Goal: Use online tool/utility: Utilize a website feature to perform a specific function

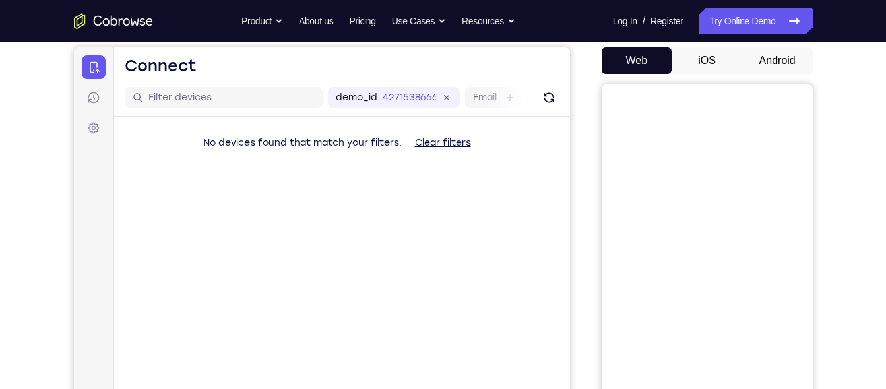
click at [706, 65] on button "iOS" at bounding box center [707, 61] width 71 height 26
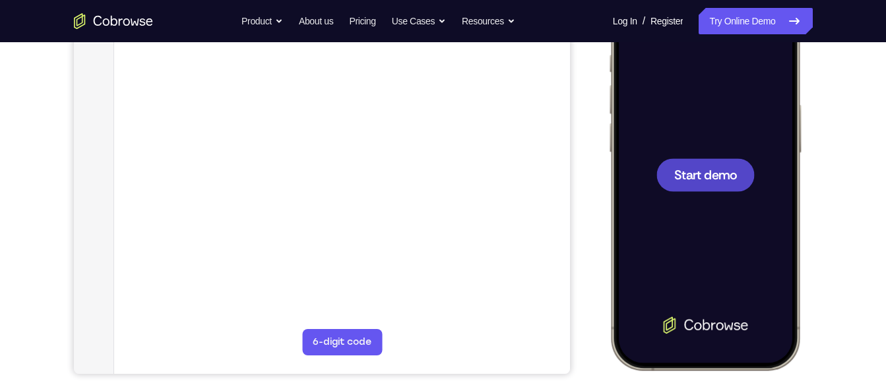
scroll to position [189, 0]
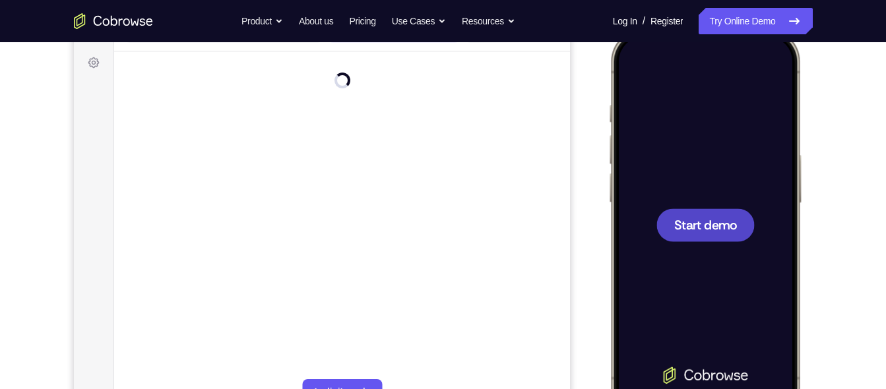
click at [705, 223] on span "Start demo" at bounding box center [705, 224] width 63 height 13
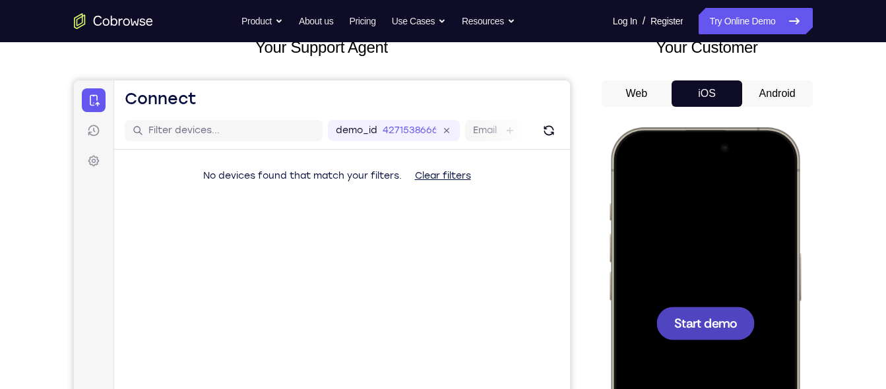
scroll to position [84, 0]
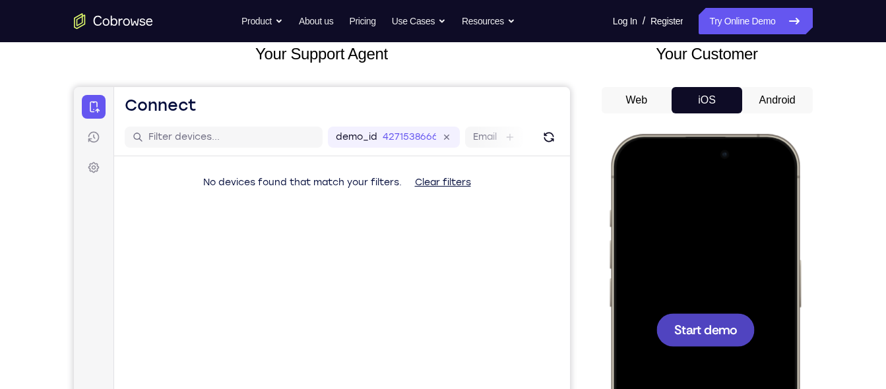
click at [778, 95] on button "Android" at bounding box center [777, 100] width 71 height 26
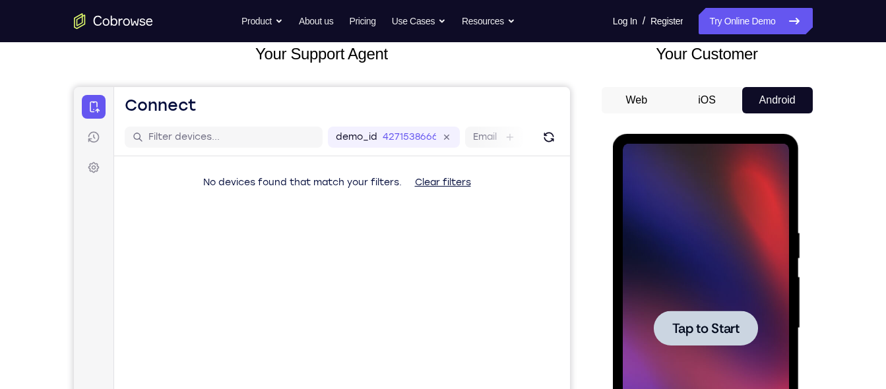
scroll to position [0, 0]
click at [710, 100] on button "iOS" at bounding box center [707, 100] width 71 height 26
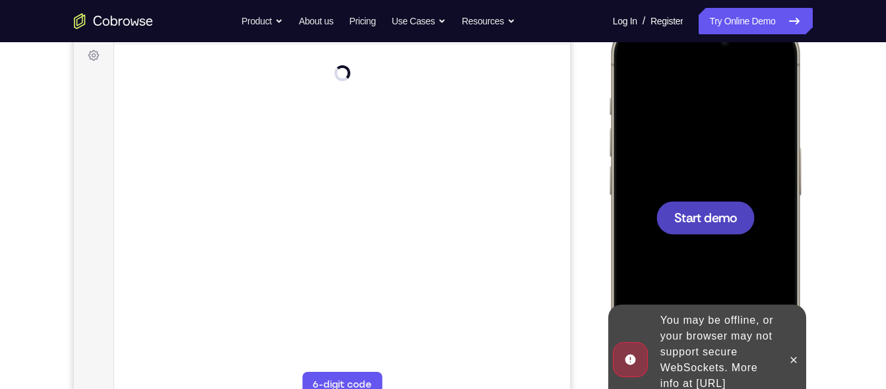
scroll to position [203, 0]
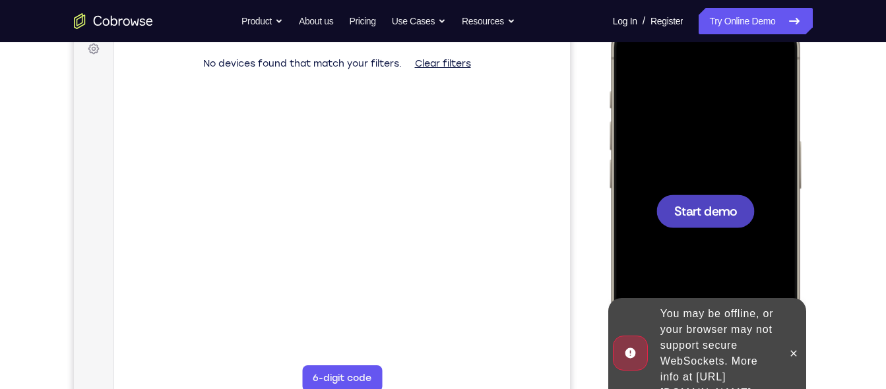
click at [685, 206] on span "Start demo" at bounding box center [705, 211] width 63 height 13
click at [799, 350] on button at bounding box center [792, 353] width 21 height 21
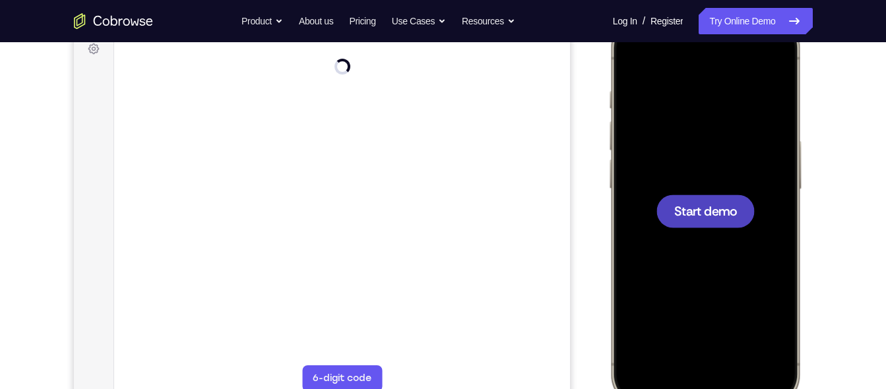
click at [729, 253] on div at bounding box center [705, 210] width 174 height 377
click at [711, 226] on div at bounding box center [705, 211] width 98 height 33
click at [693, 212] on span "Start demo" at bounding box center [705, 211] width 63 height 13
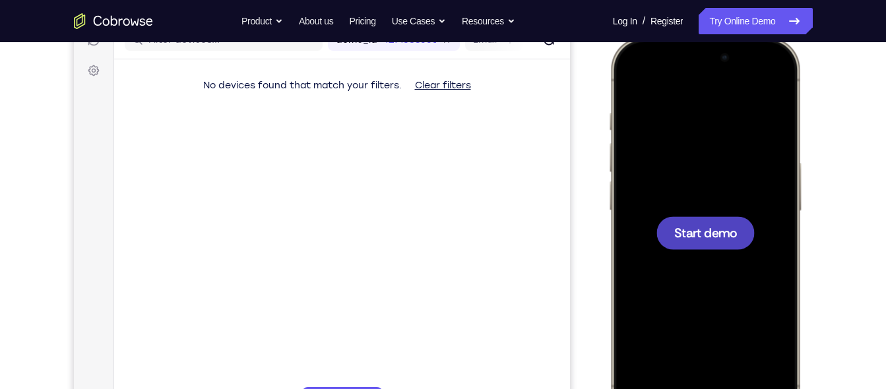
scroll to position [191, 0]
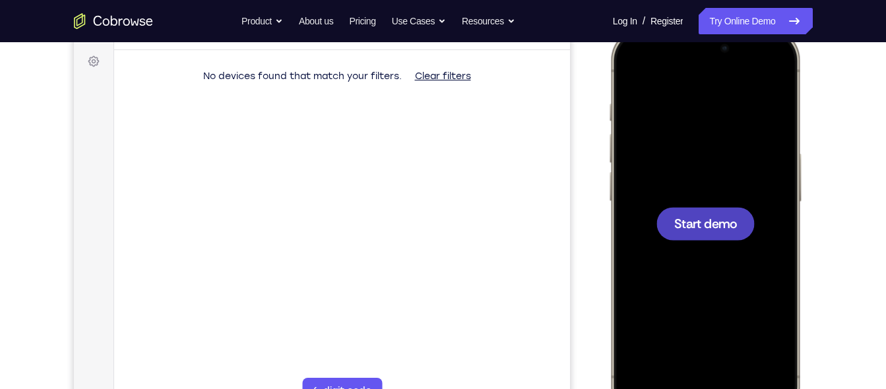
click at [693, 228] on span "Start demo" at bounding box center [705, 223] width 63 height 13
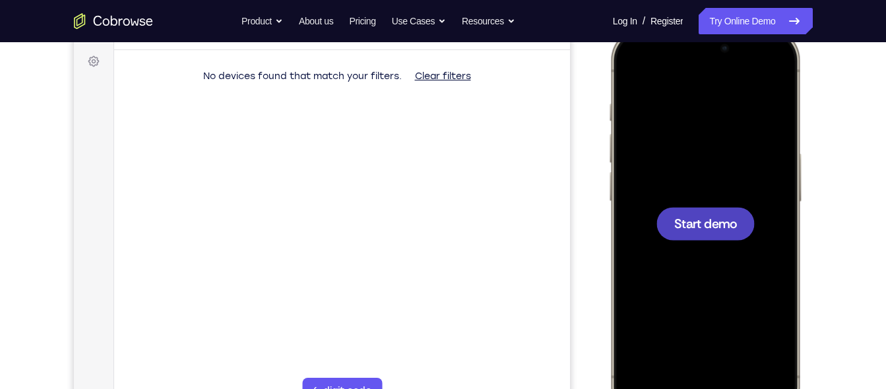
click at [693, 228] on span "Start demo" at bounding box center [705, 223] width 63 height 13
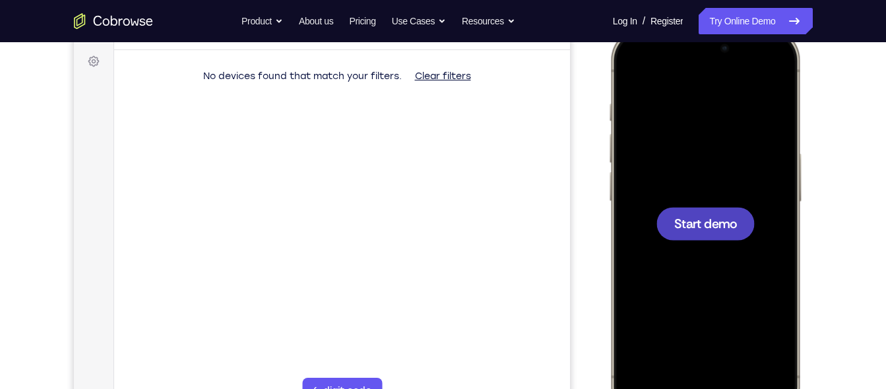
click at [693, 228] on span "Start demo" at bounding box center [705, 223] width 63 height 13
click at [706, 224] on span "Start demo" at bounding box center [705, 223] width 63 height 13
click at [608, 107] on div "Start demo" at bounding box center [705, 224] width 194 height 392
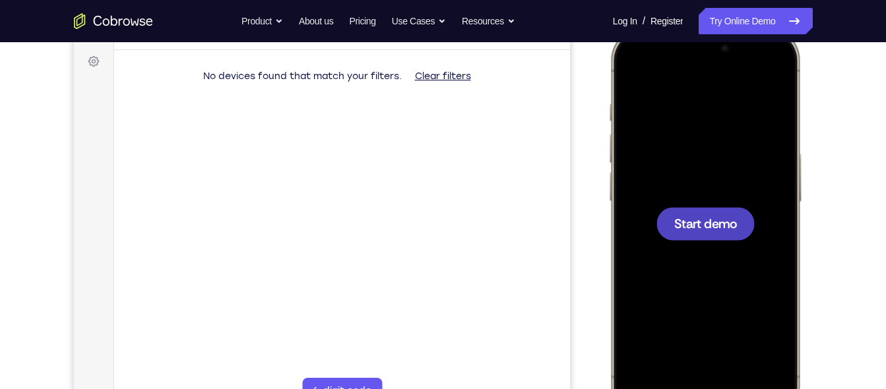
click at [701, 246] on div at bounding box center [705, 223] width 174 height 377
drag, startPoint x: 701, startPoint y: 246, endPoint x: 683, endPoint y: 222, distance: 29.3
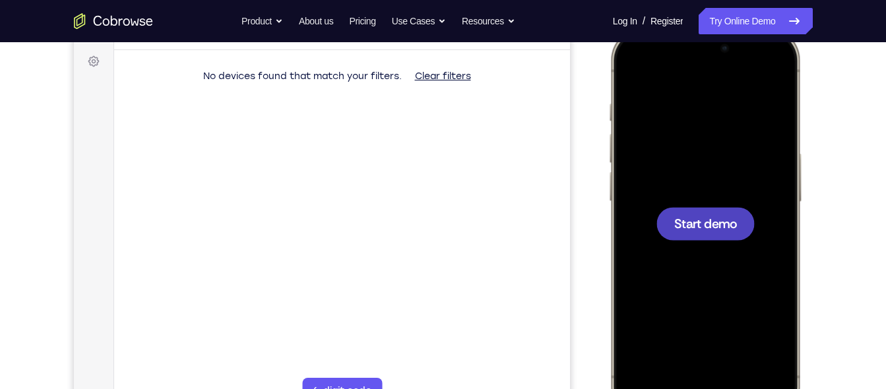
click at [683, 222] on span "Start demo" at bounding box center [705, 223] width 63 height 13
click at [686, 234] on div at bounding box center [705, 223] width 98 height 33
click at [687, 234] on div at bounding box center [705, 223] width 98 height 33
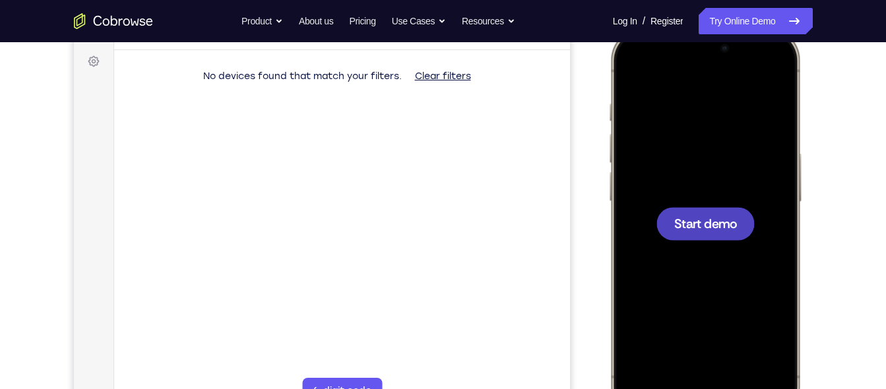
click at [687, 234] on div at bounding box center [705, 223] width 98 height 33
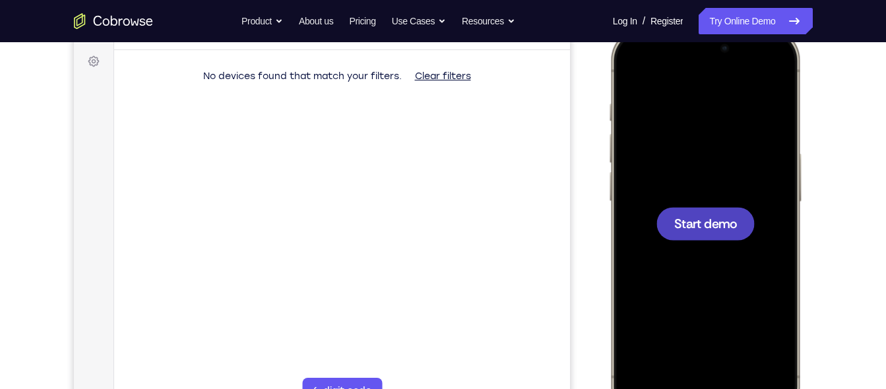
click at [687, 234] on div at bounding box center [705, 223] width 98 height 33
click at [670, 201] on div at bounding box center [705, 223] width 174 height 377
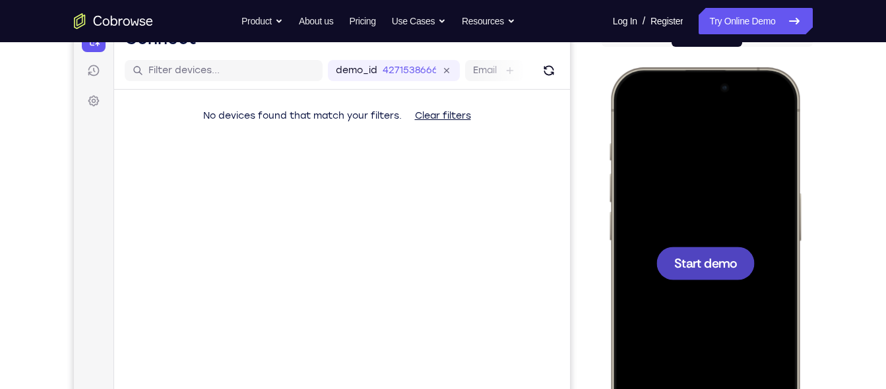
scroll to position [190, 0]
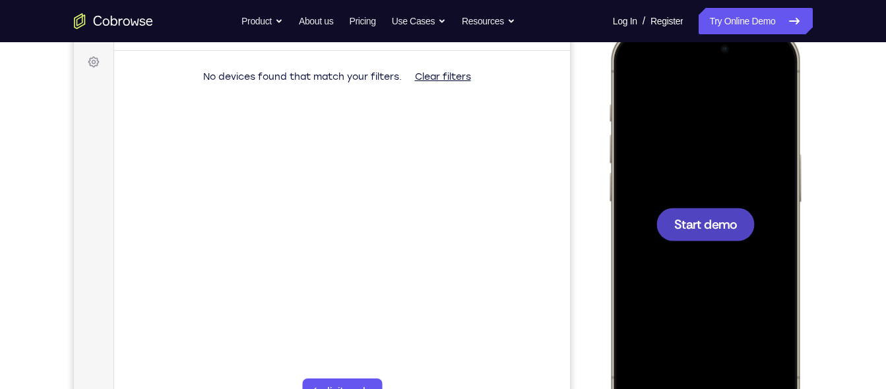
click at [709, 227] on span "Start demo" at bounding box center [705, 224] width 63 height 13
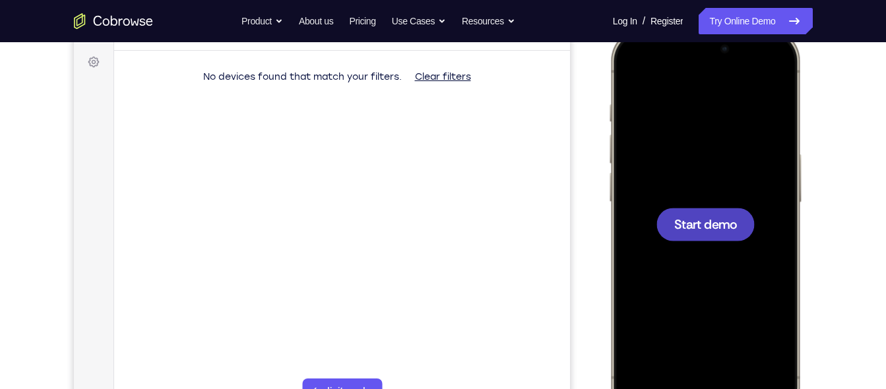
click at [709, 227] on span "Start demo" at bounding box center [705, 224] width 63 height 13
click at [799, 183] on div "Start demo" at bounding box center [705, 224] width 194 height 392
click at [724, 218] on span "Start demo" at bounding box center [705, 224] width 63 height 13
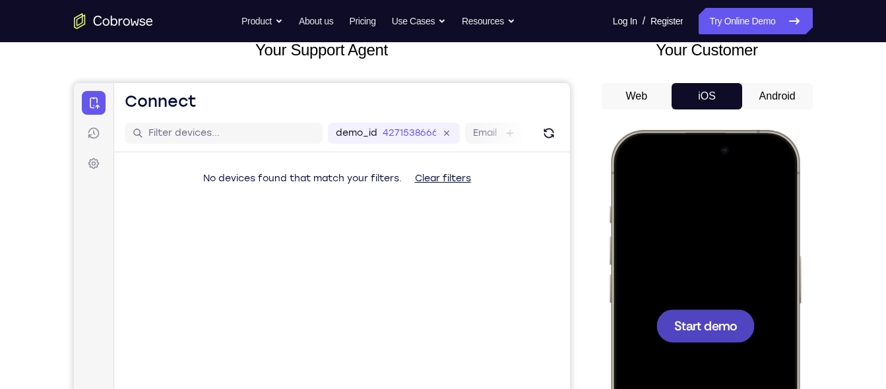
scroll to position [46, 0]
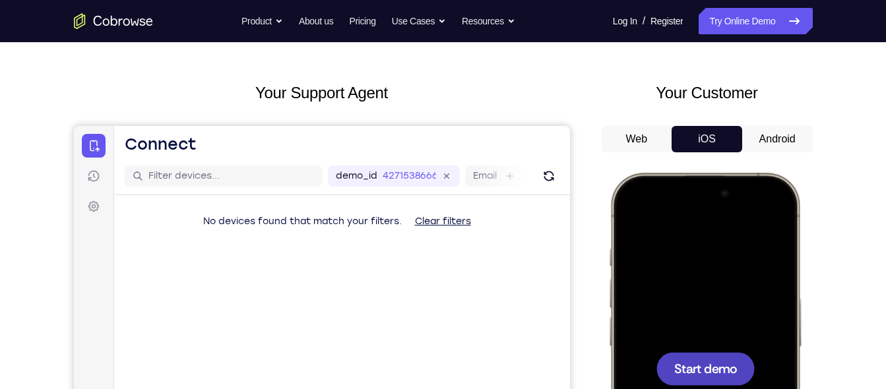
click at [794, 137] on button "Android" at bounding box center [777, 139] width 71 height 26
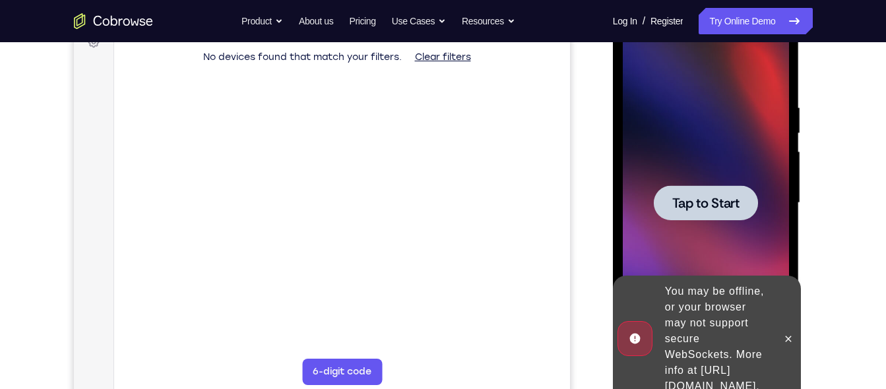
scroll to position [222, 0]
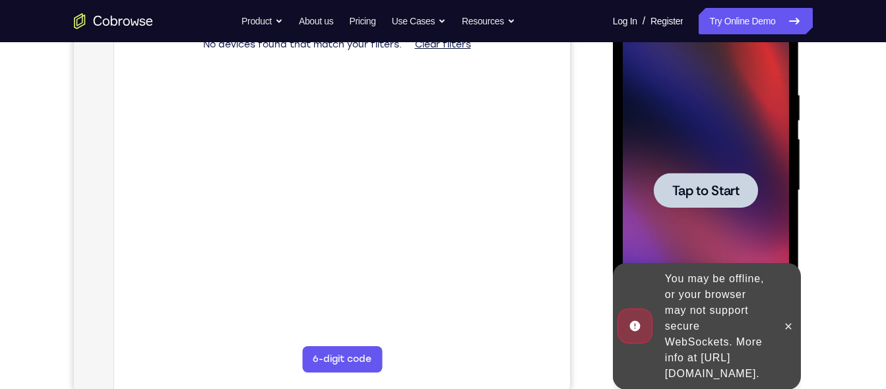
click at [707, 200] on div at bounding box center [706, 190] width 104 height 35
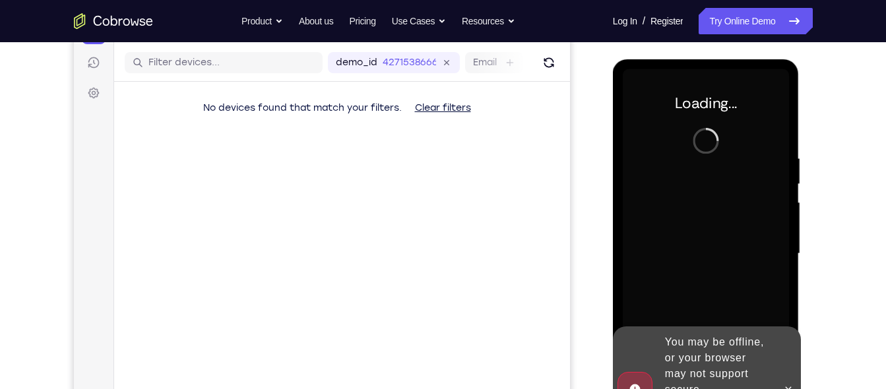
scroll to position [206, 0]
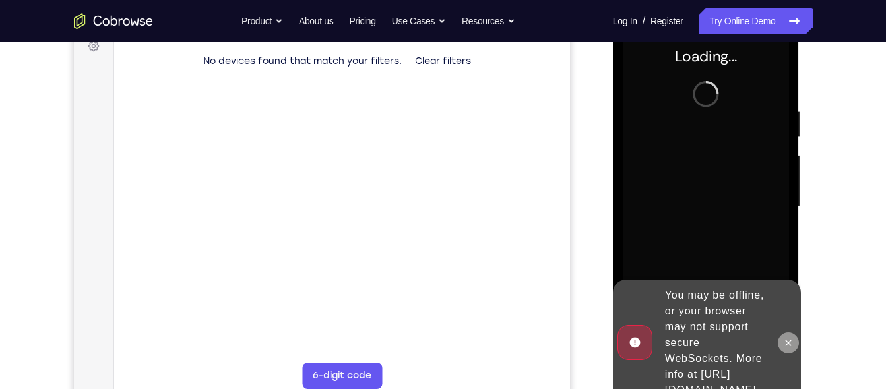
click at [788, 338] on icon at bounding box center [788, 343] width 11 height 11
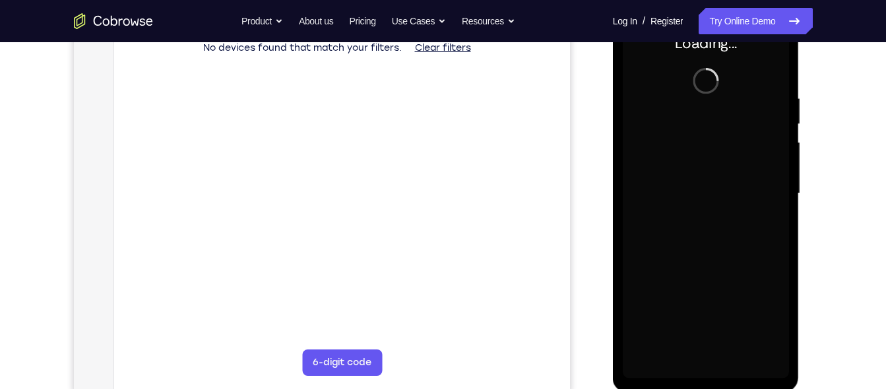
scroll to position [223, 0]
